Goal: Information Seeking & Learning: Compare options

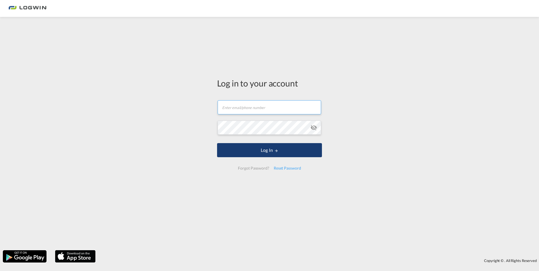
type input "[EMAIL_ADDRESS][PERSON_NAME][DOMAIN_NAME]"
click at [274, 150] on md-icon "LOGIN" at bounding box center [276, 151] width 4 height 4
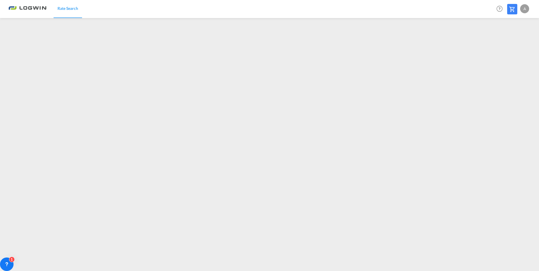
click at [430, 12] on div "A" at bounding box center [524, 8] width 9 height 9
click at [430, 42] on button "Logout" at bounding box center [518, 42] width 37 height 11
